Goal: Contribute content

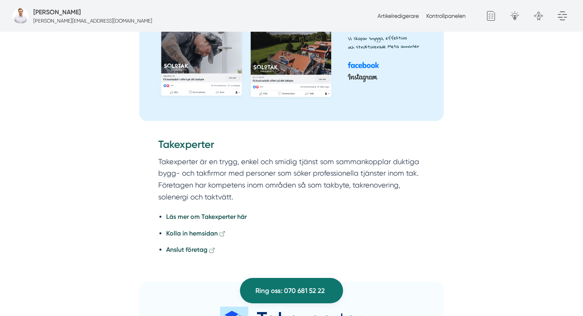
scroll to position [1682, 0]
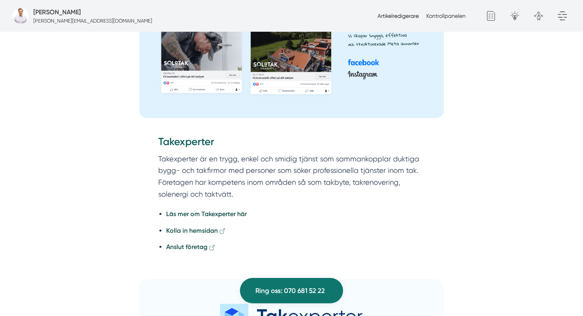
click at [383, 13] on link "Artikelredigerare" at bounding box center [398, 16] width 41 height 6
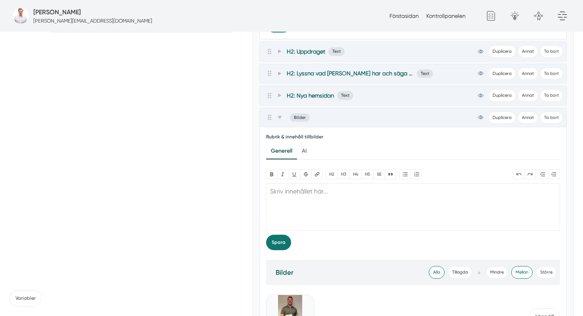
scroll to position [386, 0]
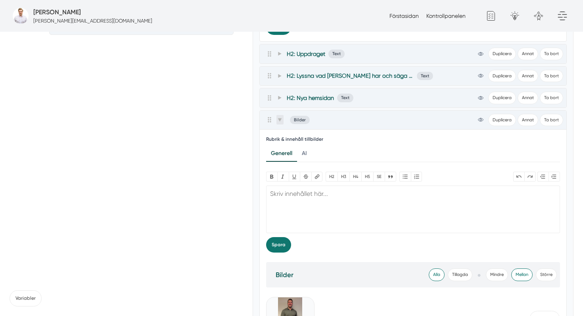
click at [281, 119] on icon at bounding box center [280, 119] width 4 height 3
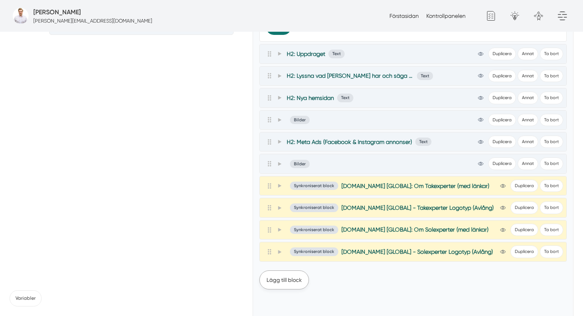
click at [285, 283] on button "Lägg till block" at bounding box center [285, 280] width 50 height 19
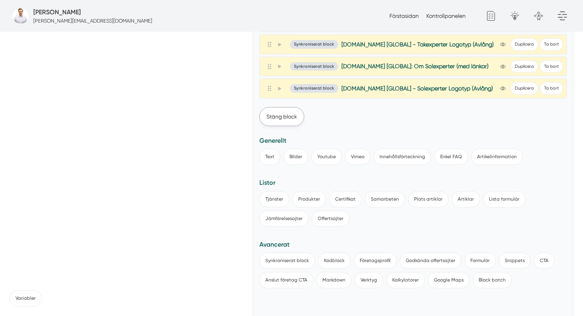
scroll to position [565, 0]
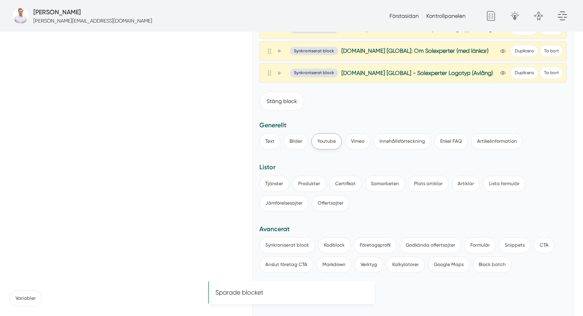
click at [333, 145] on button "Youtube" at bounding box center [327, 141] width 31 height 16
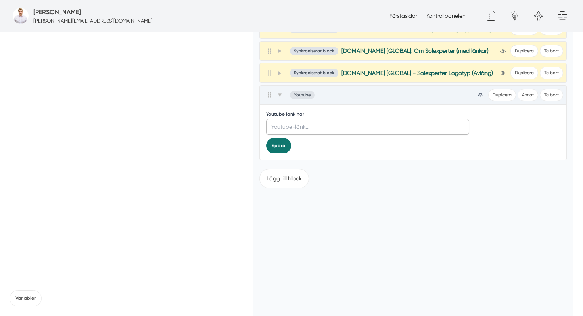
click at [350, 120] on input "text" at bounding box center [367, 127] width 203 height 16
paste input "https://www.youtube.com/embed/eIBqaopJ0oo"
type input "https://www.youtube.com/embed/eIBqaopJ0oo"
click at [275, 146] on button "Spara" at bounding box center [278, 145] width 25 height 15
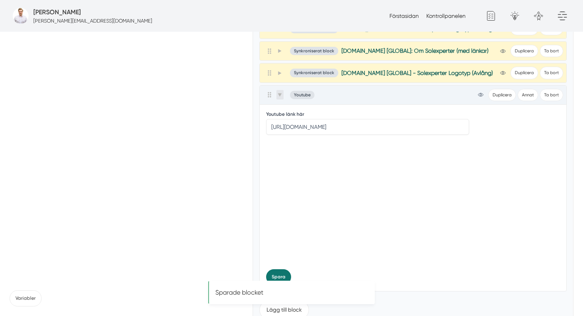
click at [279, 94] on icon at bounding box center [280, 94] width 4 height 3
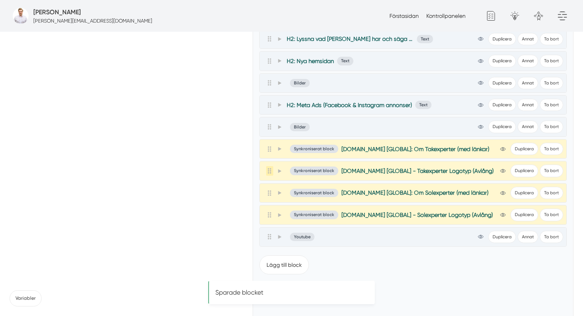
scroll to position [418, 0]
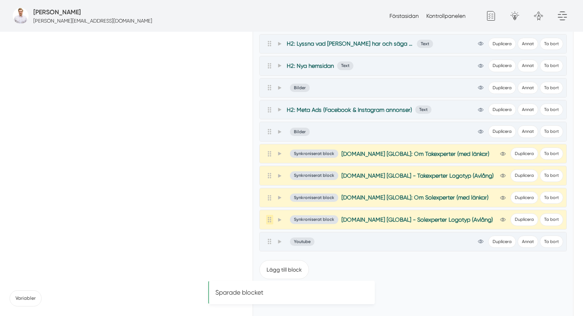
drag, startPoint x: 268, startPoint y: 239, endPoint x: 270, endPoint y: 219, distance: 19.5
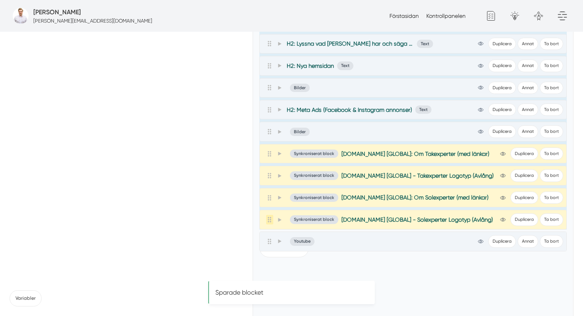
click at [270, 219] on icon at bounding box center [269, 220] width 7 height 6
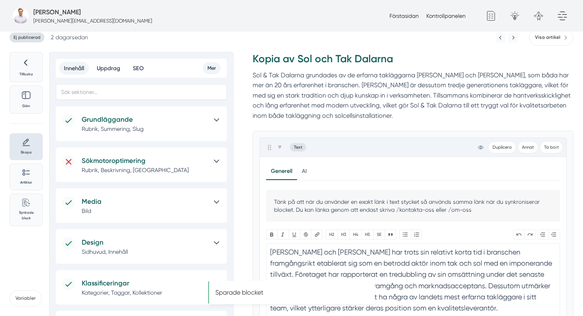
scroll to position [0, 0]
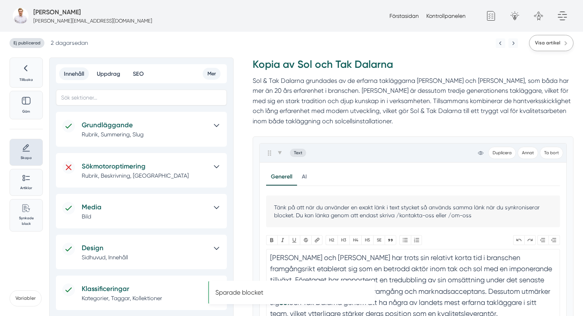
click at [541, 42] on span "Visa artikel" at bounding box center [547, 43] width 25 height 8
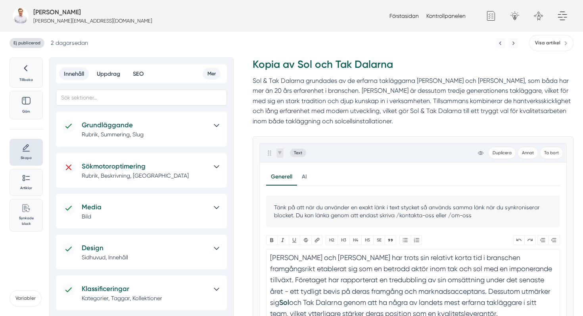
click at [280, 153] on icon at bounding box center [280, 153] width 4 height 3
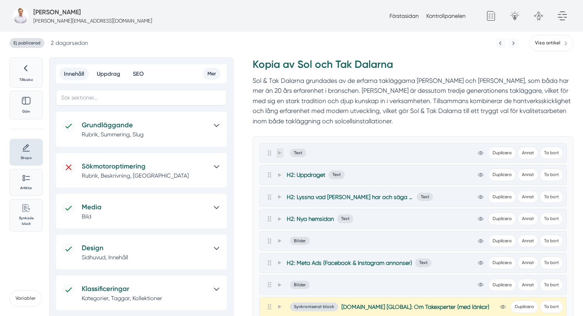
scroll to position [279, 0]
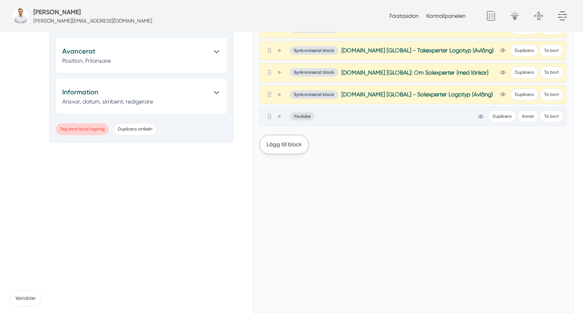
click at [281, 152] on button "Lägg till block" at bounding box center [285, 144] width 50 height 19
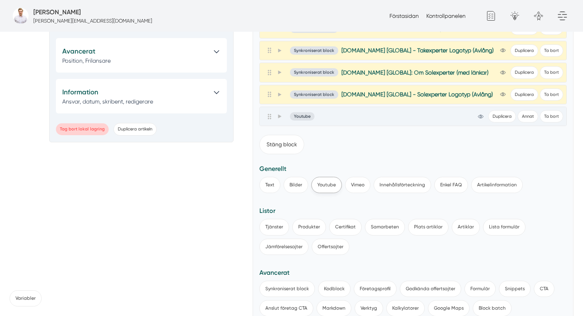
click at [337, 182] on button "Youtube" at bounding box center [327, 185] width 31 height 16
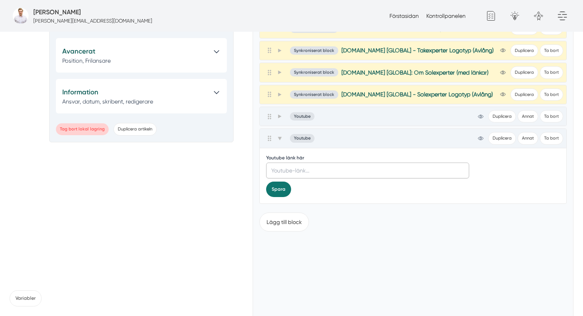
click at [333, 168] on input "text" at bounding box center [367, 171] width 203 height 16
paste input "https://www.youtube.com/embed/eIBqaopJ0oo"
type input "https://www.youtube.com/embed/eIBqaopJ0oo"
click at [552, 138] on button "Ta bort" at bounding box center [551, 138] width 23 height 12
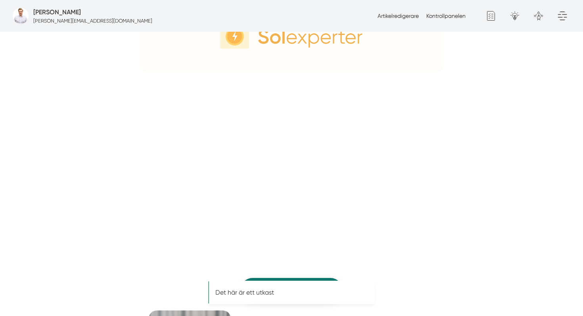
scroll to position [2189, 0]
